Goal: Complete application form

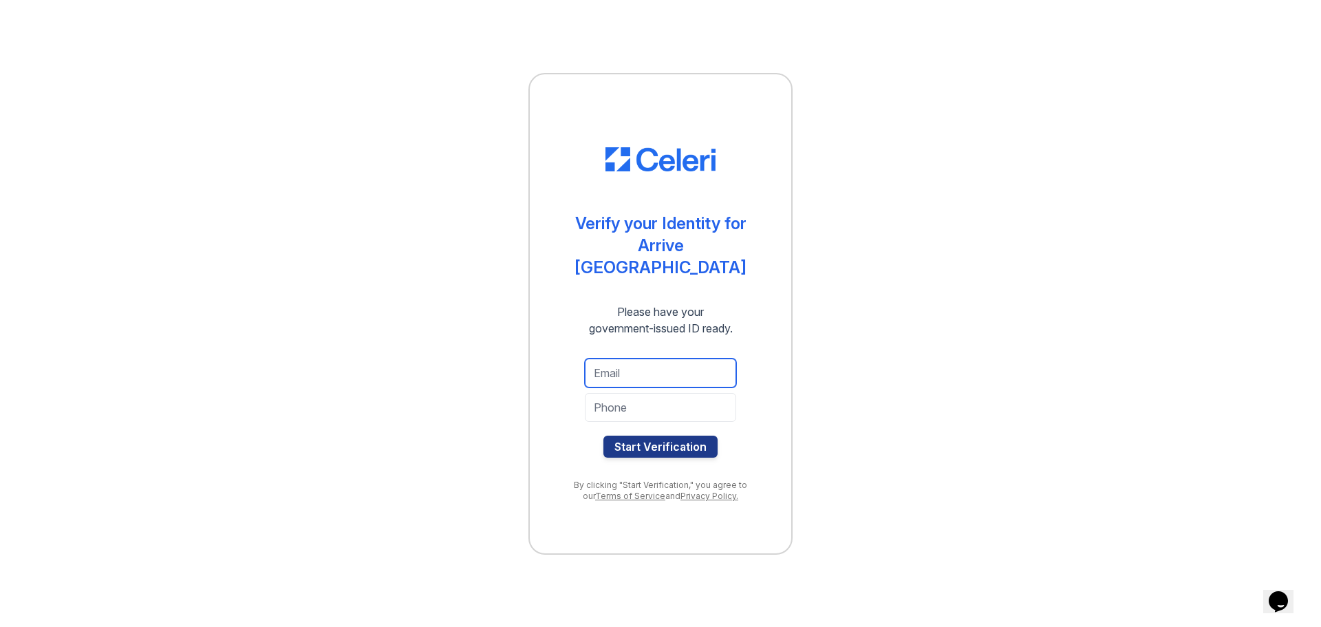
click at [627, 365] on input "email" at bounding box center [660, 372] width 151 height 29
type input "[EMAIL_ADDRESS][DOMAIN_NAME]"
click at [642, 393] on input "tel" at bounding box center [660, 407] width 151 height 29
type input "3162005688"
click at [635, 435] on button "Start Verification" at bounding box center [660, 446] width 114 height 22
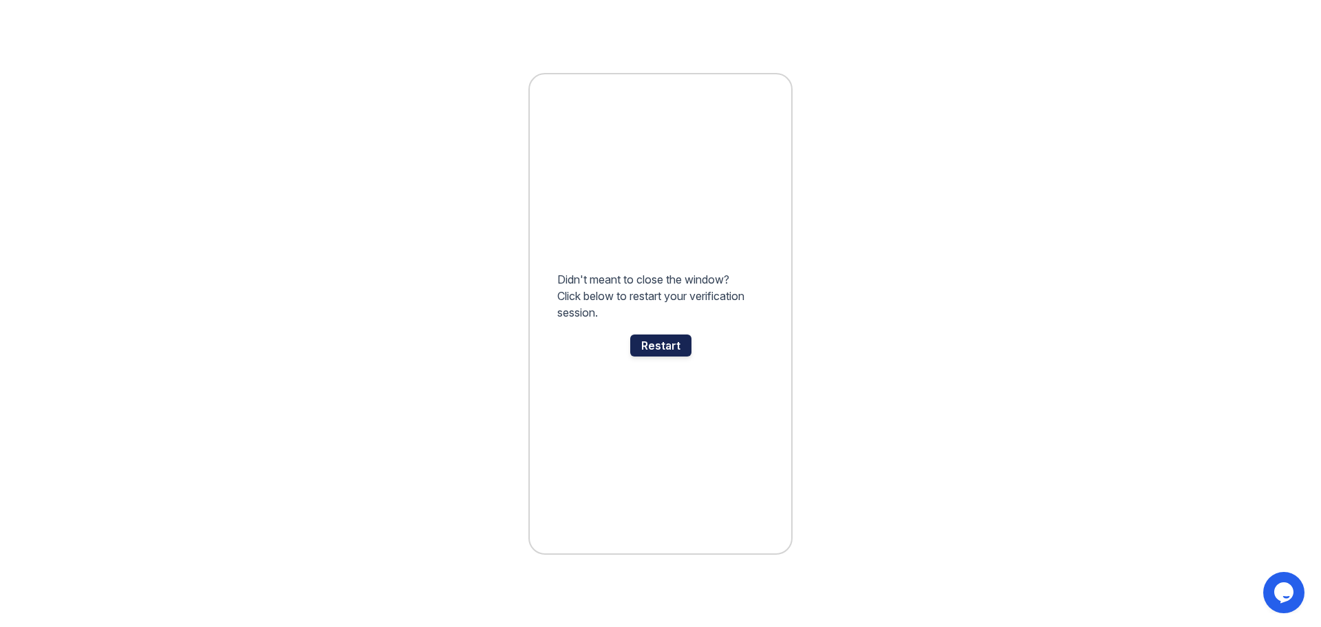
click at [667, 350] on div "Restart" at bounding box center [660, 345] width 61 height 22
